Goal: Task Accomplishment & Management: Manage account settings

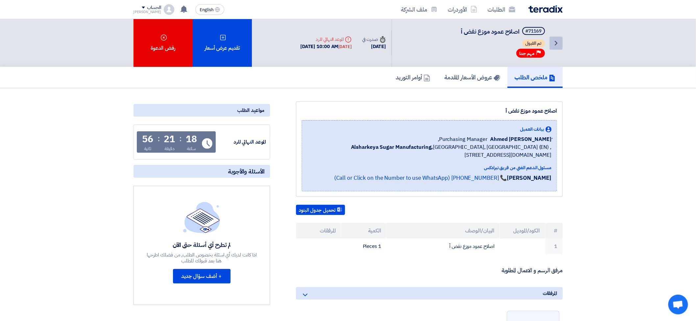
click at [560, 44] on link "Back" at bounding box center [556, 43] width 13 height 13
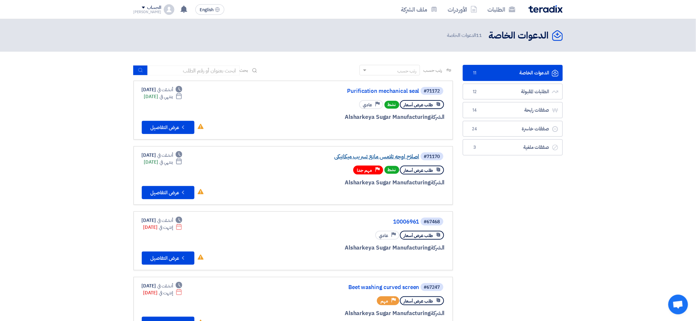
click at [366, 156] on link "اصلاح اوجه تلامس مانع تسريب ميكانيكي" at bounding box center [354, 157] width 132 height 6
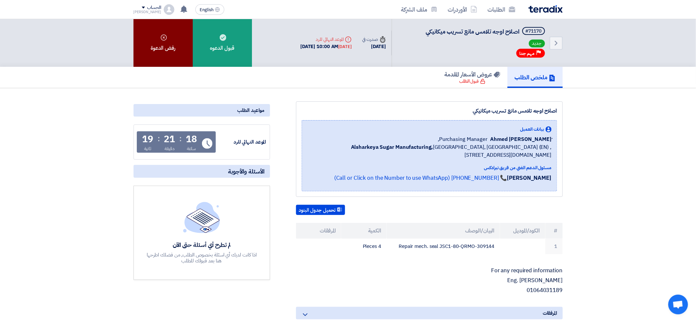
click at [159, 46] on div "رفض الدعوة" at bounding box center [163, 43] width 59 height 48
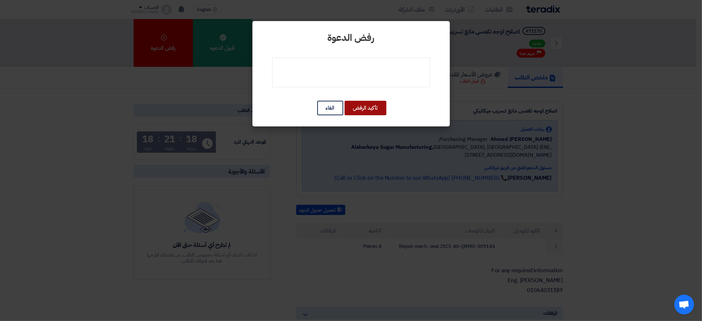
click at [362, 107] on button "تأكيد الرفض" at bounding box center [365, 108] width 42 height 14
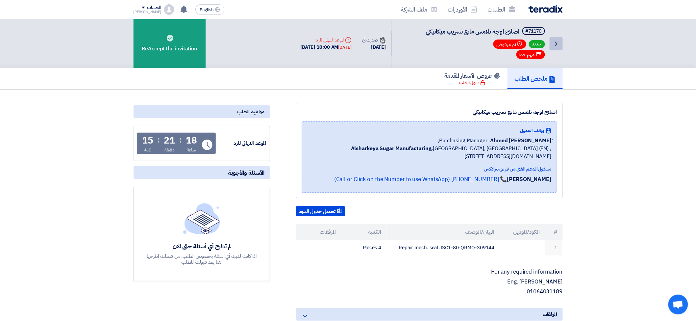
click at [557, 41] on icon "Back" at bounding box center [556, 44] width 8 height 8
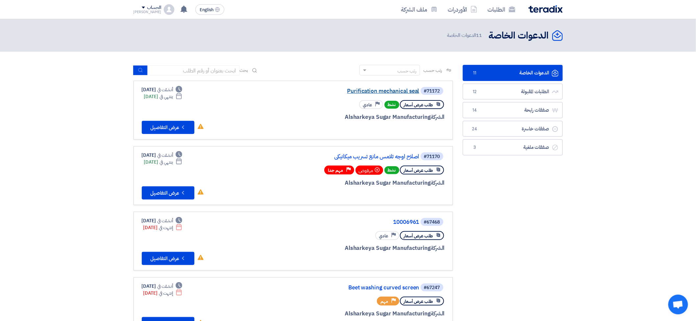
click at [368, 91] on link "Purification mechanical seal" at bounding box center [354, 91] width 132 height 6
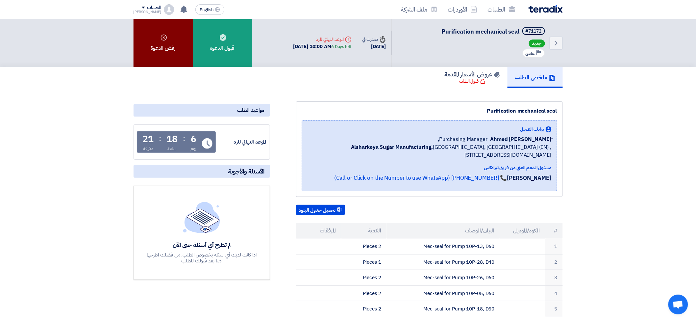
click at [165, 40] on div "رفض الدعوة" at bounding box center [163, 43] width 59 height 48
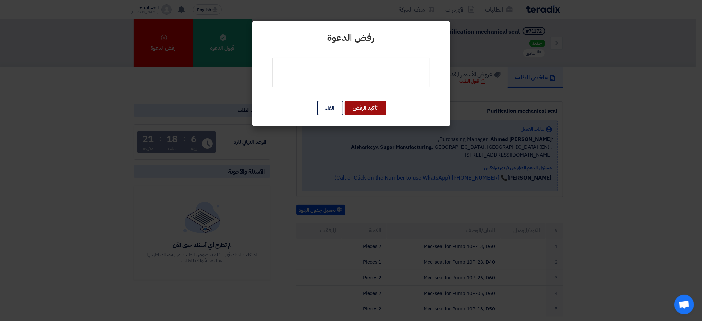
click at [359, 110] on button "تأكيد الرفض" at bounding box center [365, 108] width 42 height 14
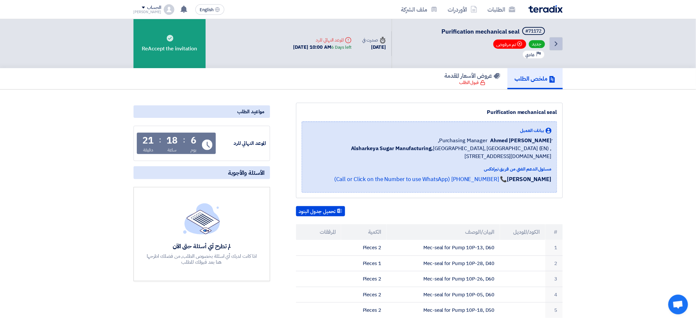
click at [558, 44] on icon "Back" at bounding box center [556, 44] width 8 height 8
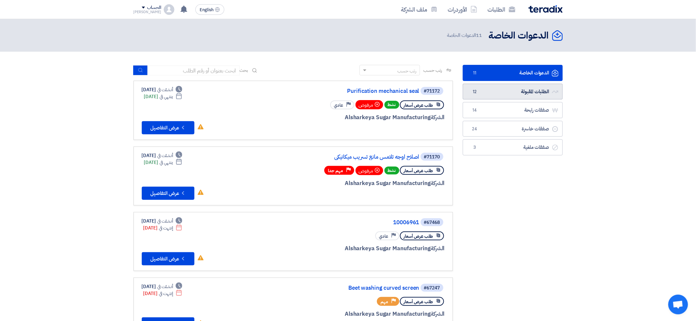
click at [495, 88] on link "الطلبات المقبولة الطلبات المقبولة 12" at bounding box center [513, 92] width 100 height 16
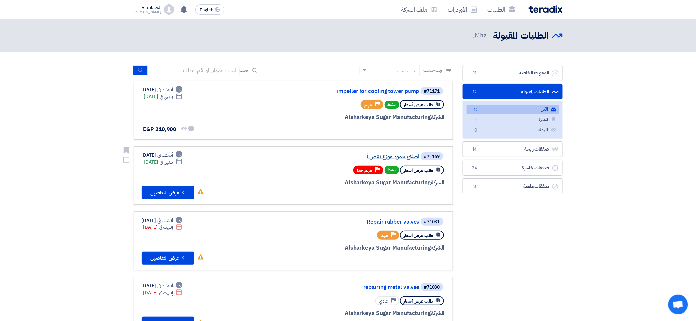
click at [386, 156] on link "اصلاح عمود موزع نفض أ" at bounding box center [354, 157] width 132 height 6
